Goal: Find specific page/section: Find specific page/section

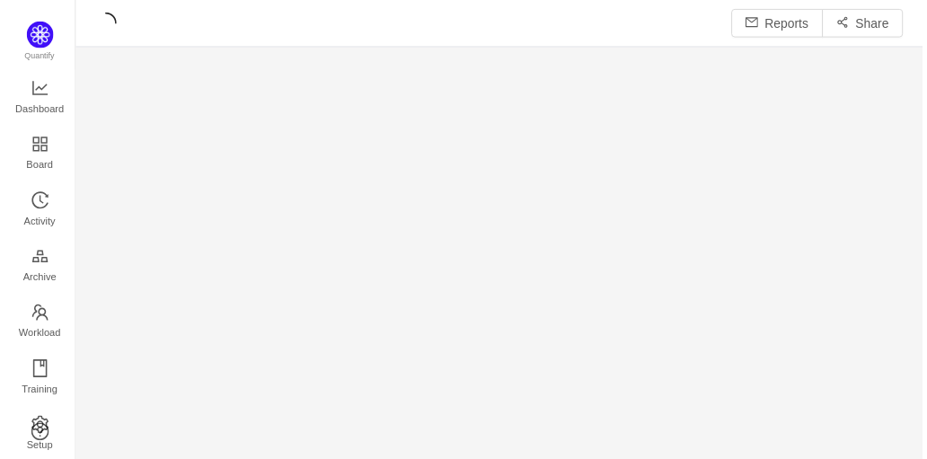
scroll to position [435, 813]
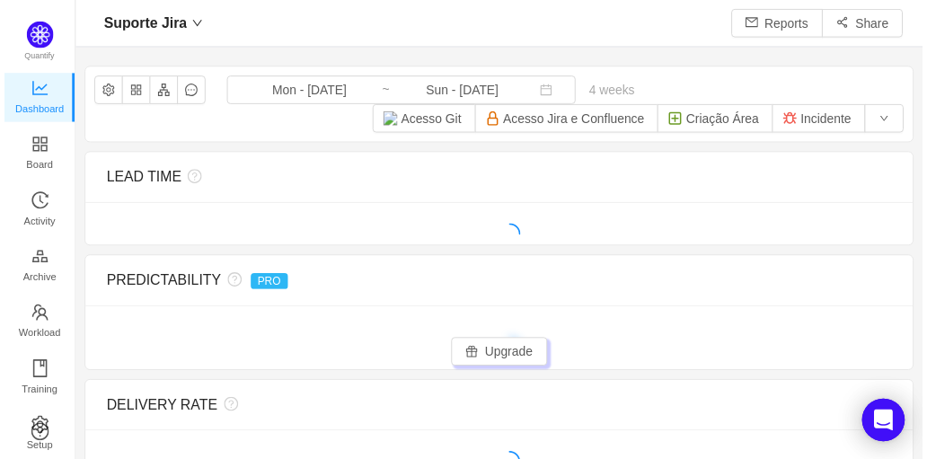
scroll to position [22, 22]
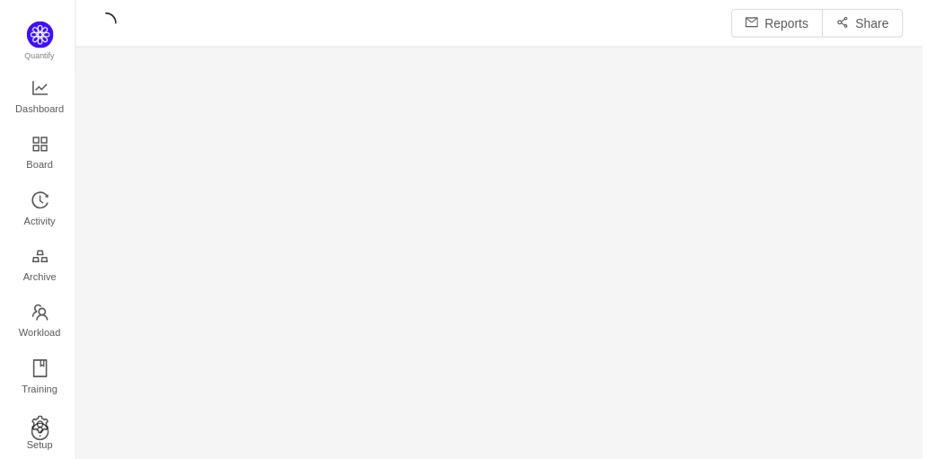
scroll to position [435, 813]
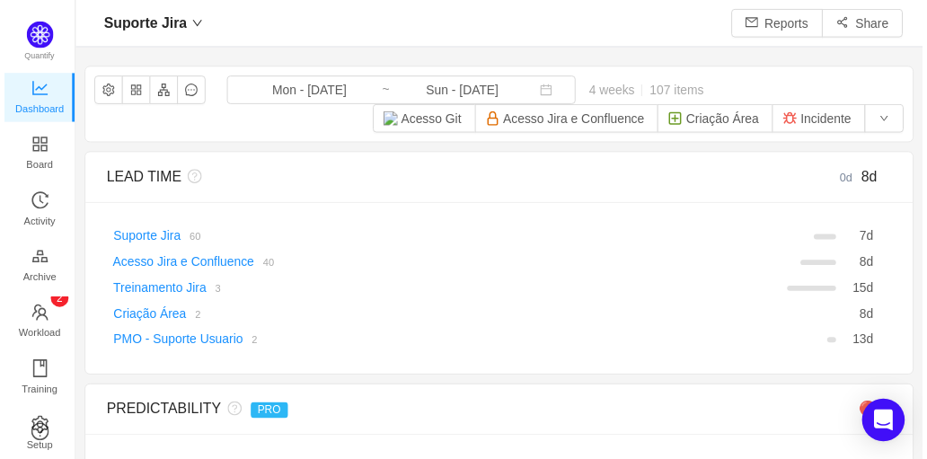
scroll to position [22, 22]
